Goal: Find specific page/section: Find specific page/section

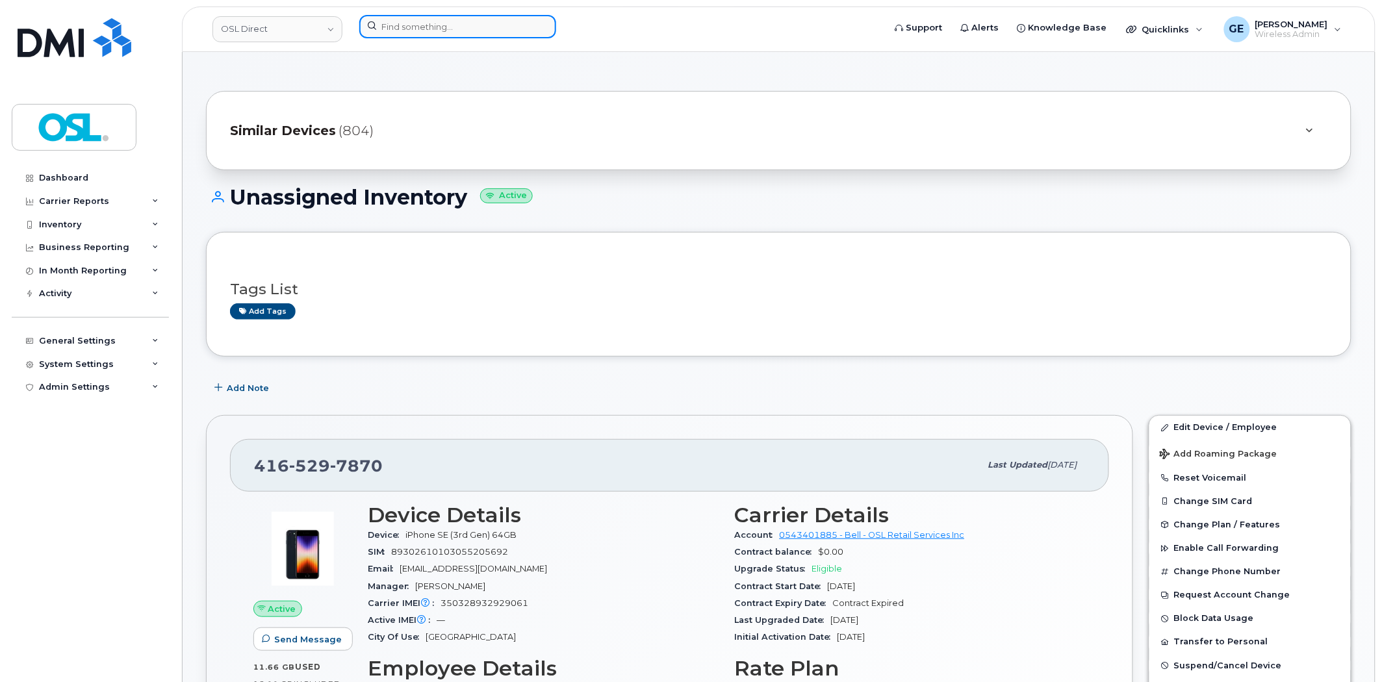
click at [531, 23] on input at bounding box center [457, 26] width 197 height 23
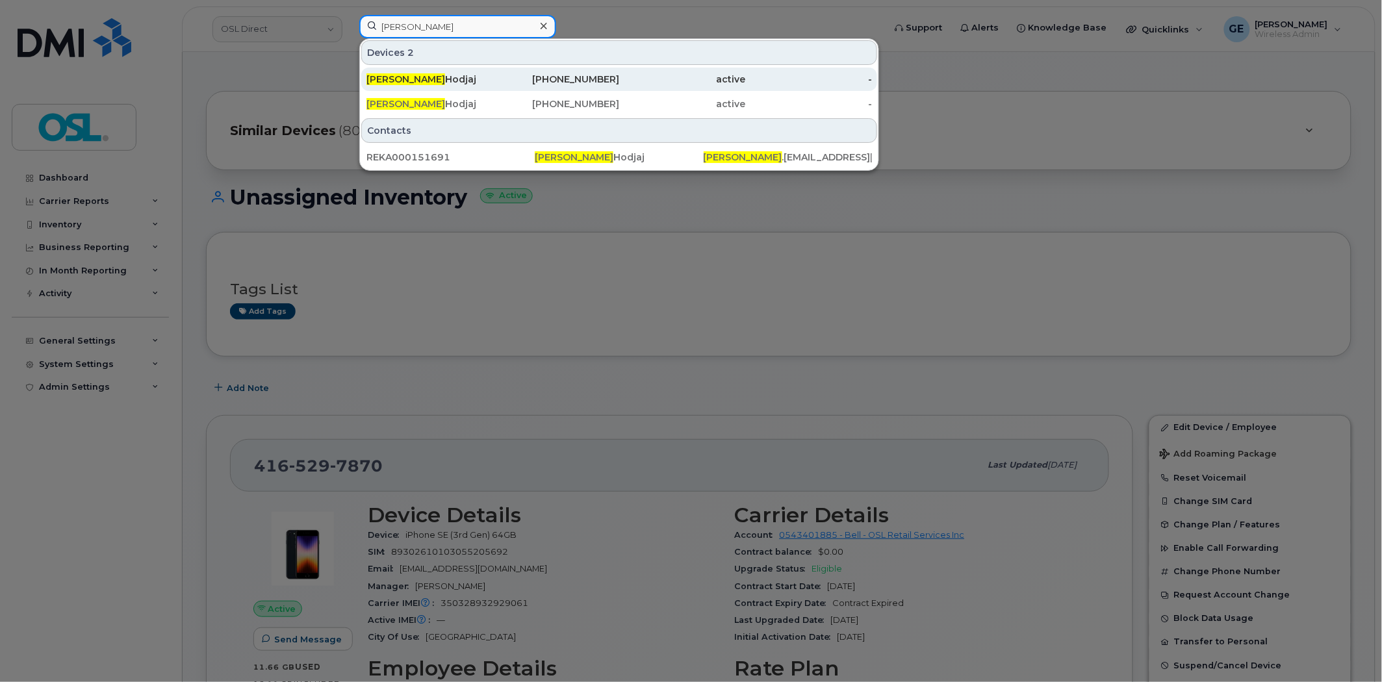
type input "albin"
click at [487, 79] on div "Albin Hodjaj" at bounding box center [429, 79] width 127 height 13
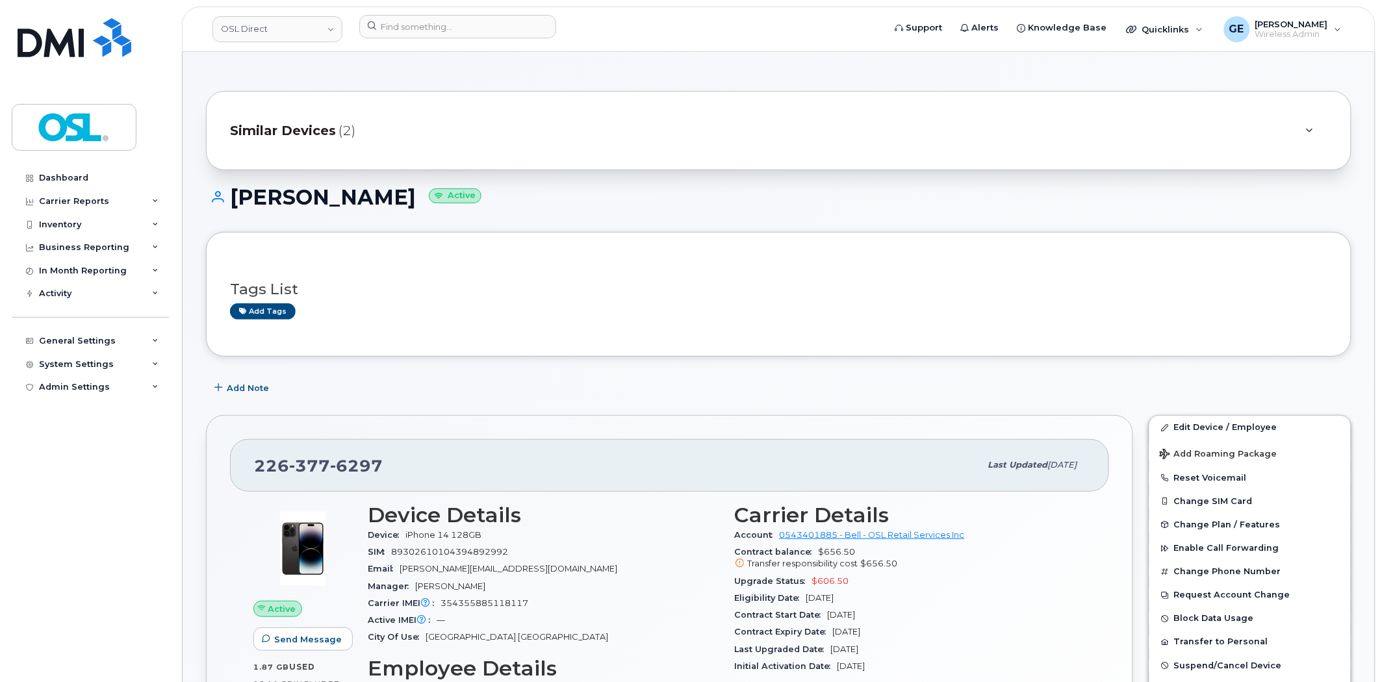
click at [398, 133] on div "Similar Devices (2)" at bounding box center [760, 130] width 1061 height 31
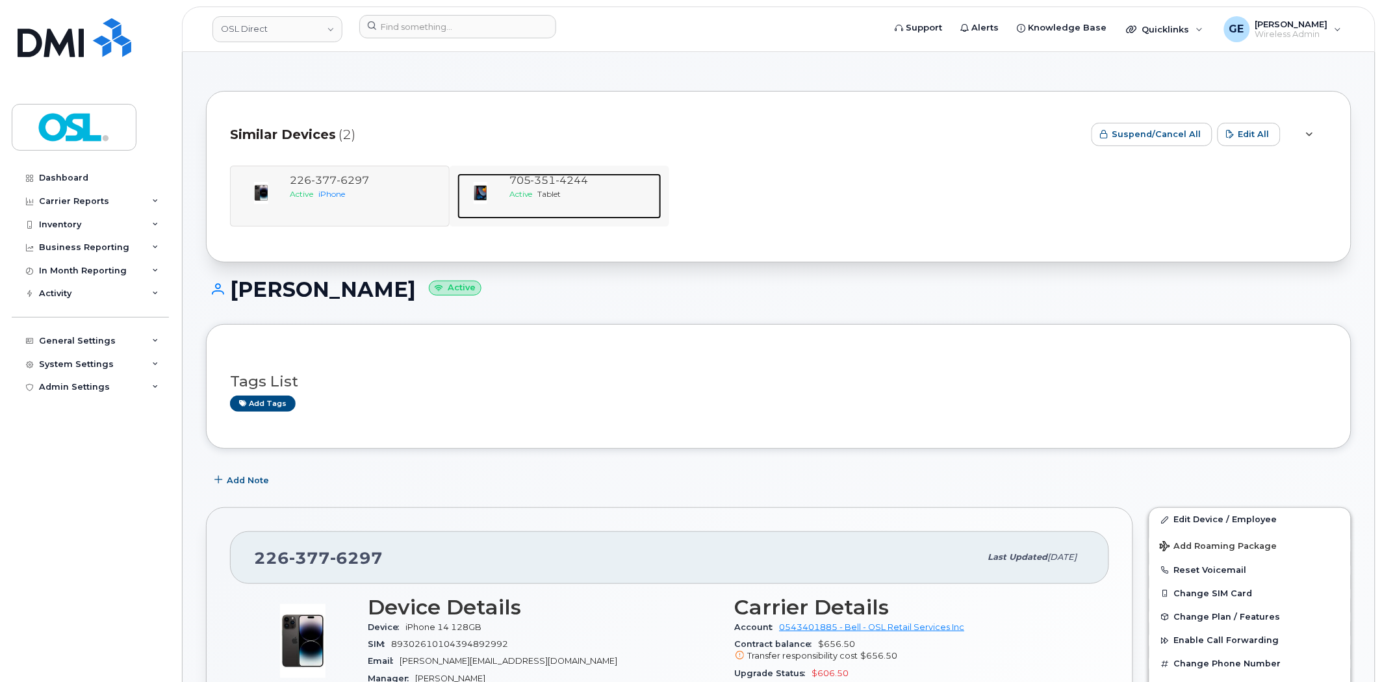
click at [539, 184] on span "351" at bounding box center [543, 180] width 25 height 12
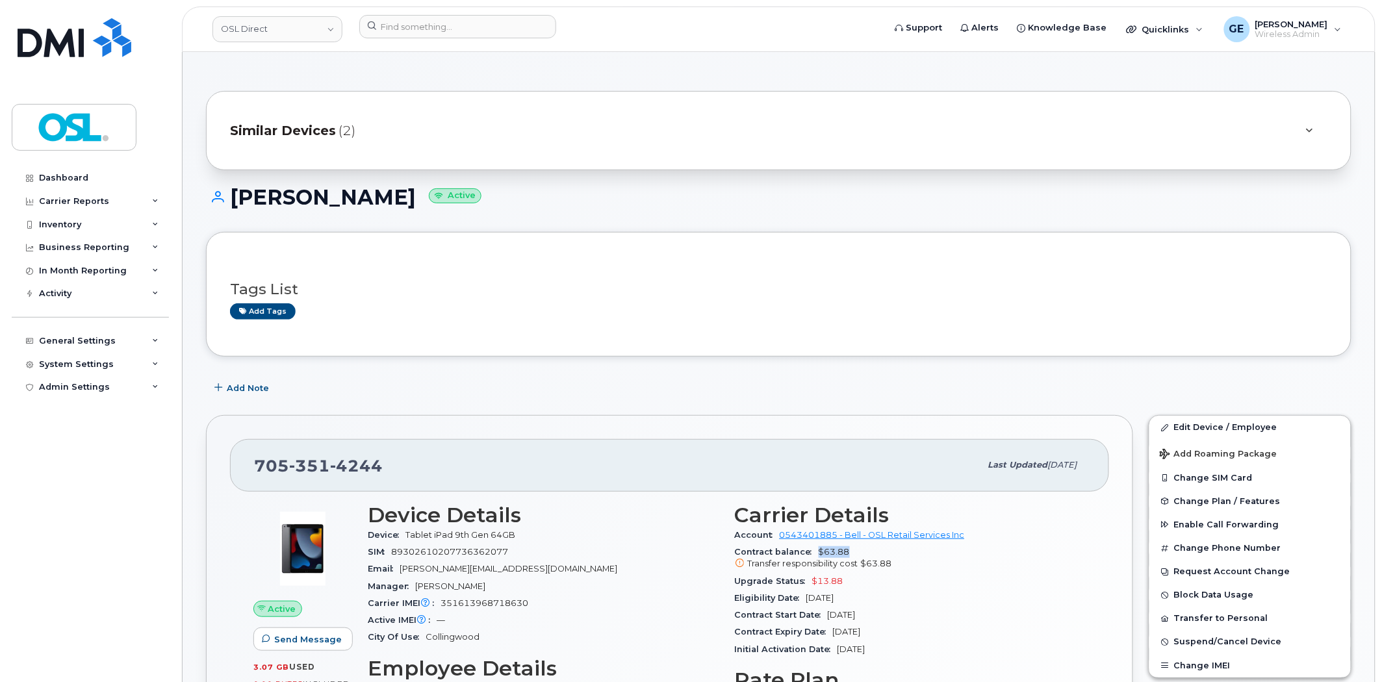
drag, startPoint x: 816, startPoint y: 554, endPoint x: 854, endPoint y: 552, distance: 37.7
click at [854, 552] on div "Contract balance $63.88 Transfer responsibility cost $63.88" at bounding box center [911, 558] width 352 height 29
copy span "$63.88"
click at [480, 25] on input at bounding box center [457, 26] width 197 height 23
paste input "8192123875"
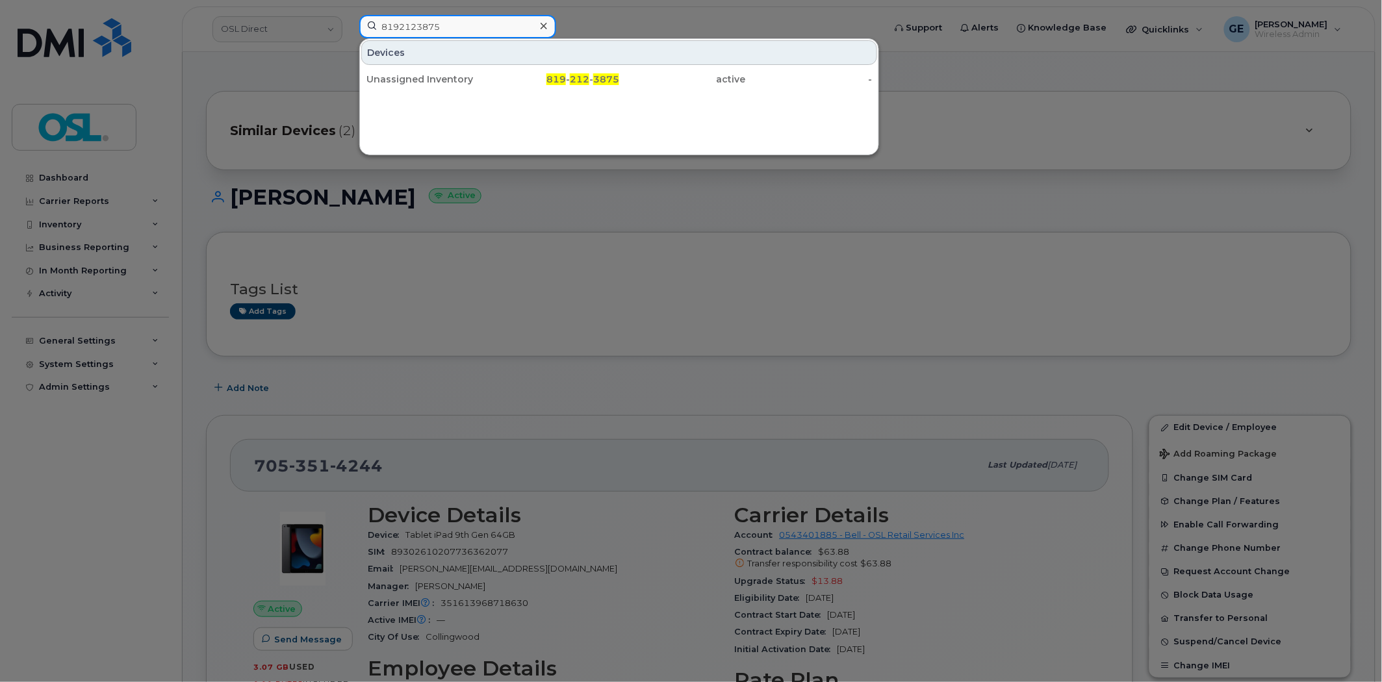
click at [492, 27] on input "8192123875" at bounding box center [457, 26] width 197 height 23
paste input "5783122"
type input "8195783122"
click at [455, 31] on input "8195783122" at bounding box center [457, 26] width 197 height 23
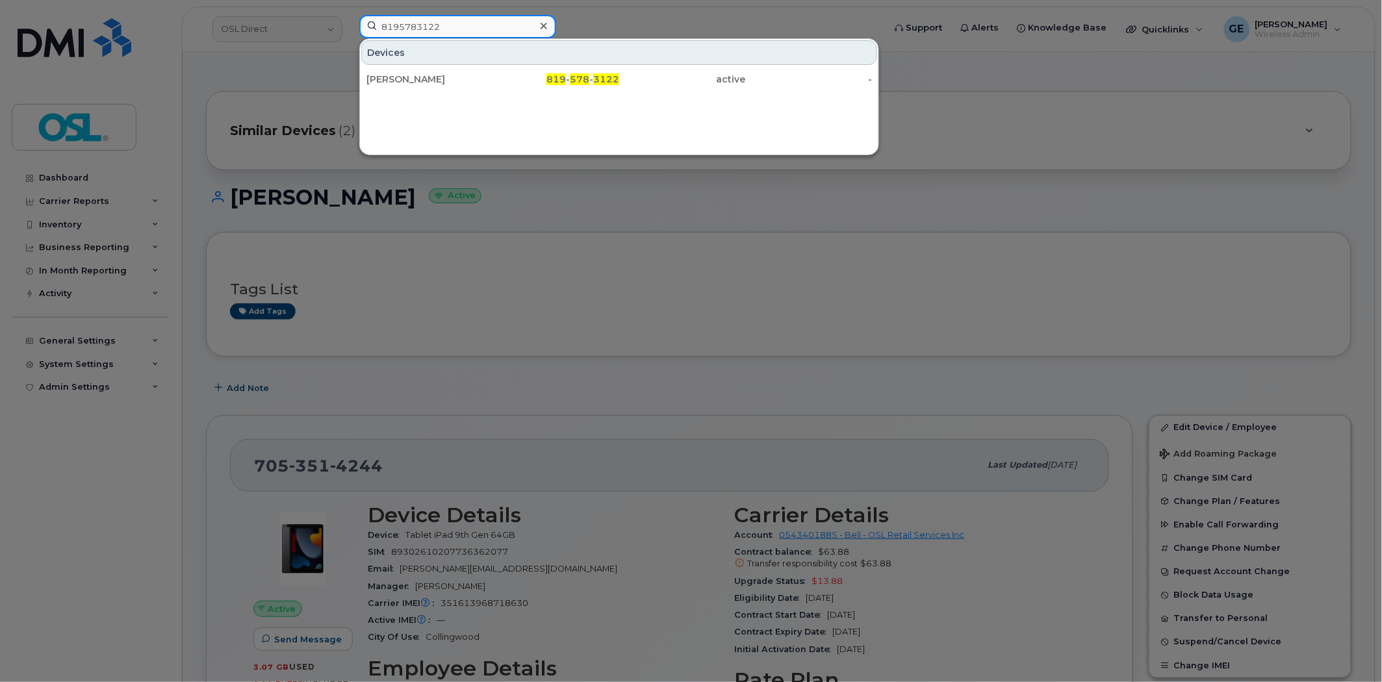
click at [455, 31] on input "8195783122" at bounding box center [457, 26] width 197 height 23
